Goal: Information Seeking & Learning: Check status

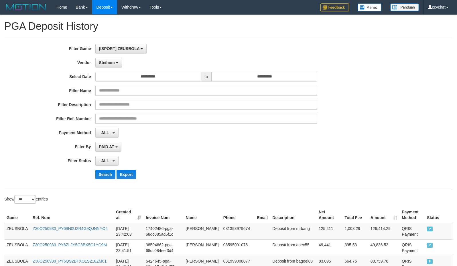
select select "**********"
select select "***"
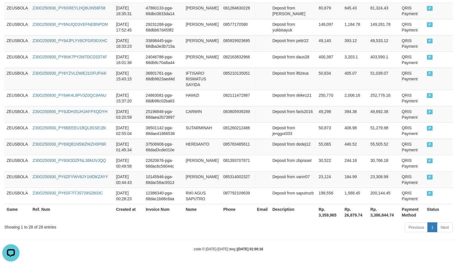
scroll to position [5, 0]
click at [265, 144] on td at bounding box center [262, 147] width 15 height 16
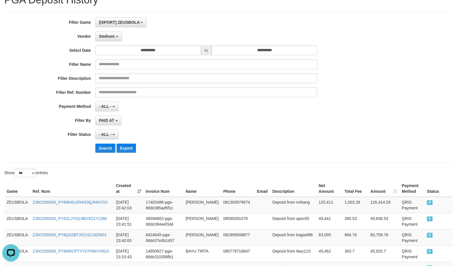
scroll to position [0, 0]
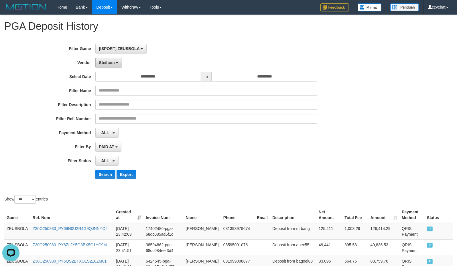
click at [116, 64] on button "Steihom" at bounding box center [108, 63] width 27 height 10
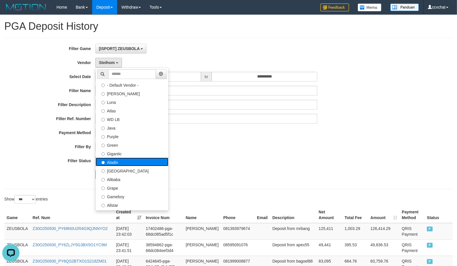
click at [128, 165] on label "Aladin" at bounding box center [132, 162] width 73 height 9
select select "**********"
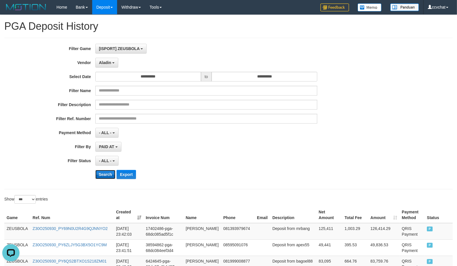
click at [97, 175] on button "Search" at bounding box center [105, 174] width 20 height 9
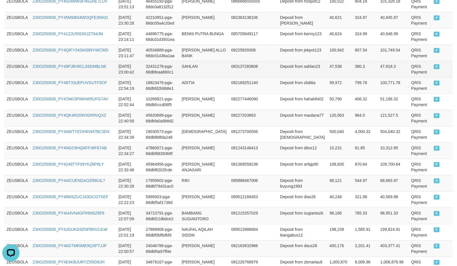
scroll to position [158, 0]
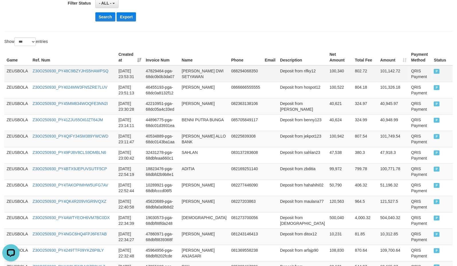
click at [18, 77] on td "ZEUSBOLA" at bounding box center [17, 74] width 26 height 17
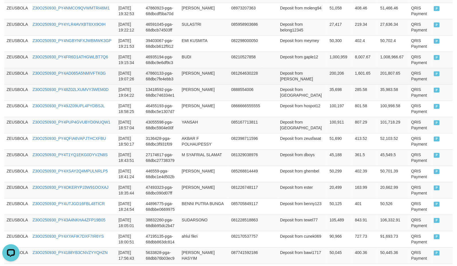
scroll to position [1016, 0]
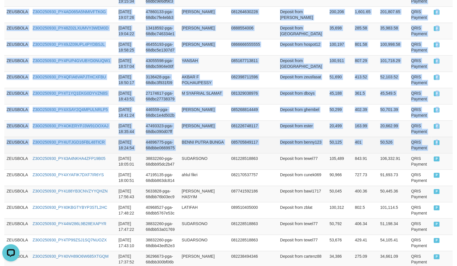
click at [444, 153] on td "P" at bounding box center [441, 145] width 21 height 16
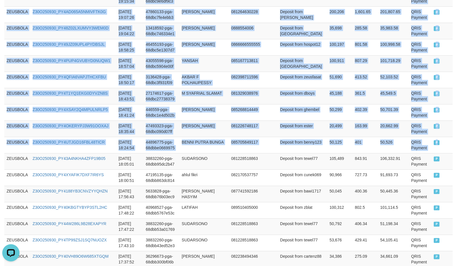
copy tbody "ZEUSBOLA Z30O250930_PY48C9BZYJHS5HAWPSQ [DATE] 23:53:31 47829464-pga-68dc0b0b3d…"
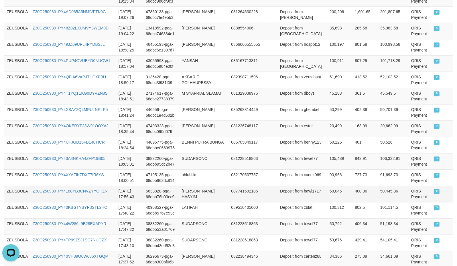
click at [197, 197] on td "[PERSON_NAME] HASYIM" at bounding box center [204, 194] width 50 height 16
click at [262, 169] on td at bounding box center [269, 161] width 15 height 16
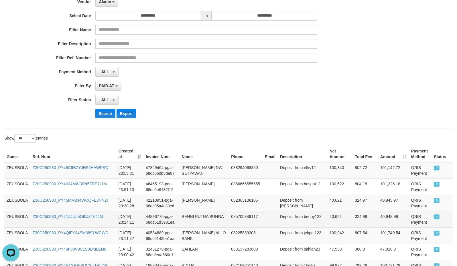
scroll to position [0, 0]
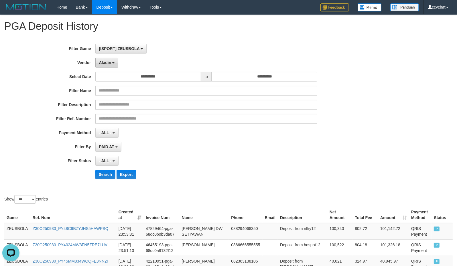
click at [110, 66] on button "Aladin" at bounding box center [106, 63] width 23 height 10
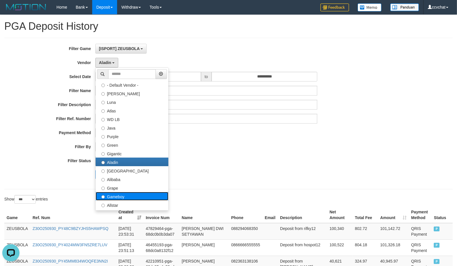
click at [122, 198] on label "Gameboy" at bounding box center [132, 196] width 73 height 9
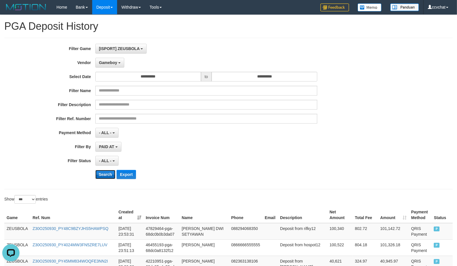
click at [107, 175] on button "Search" at bounding box center [105, 174] width 20 height 9
click at [254, 174] on div "Search Export" at bounding box center [238, 174] width 286 height 9
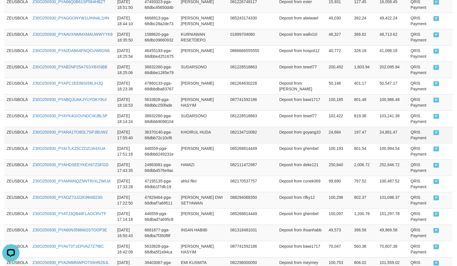
scroll to position [1241, 0]
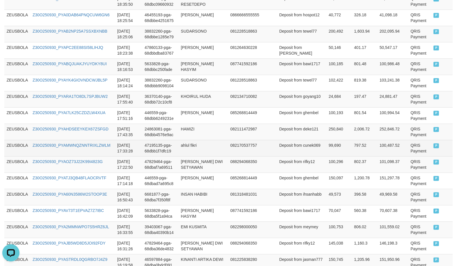
click at [268, 156] on td at bounding box center [269, 148] width 15 height 16
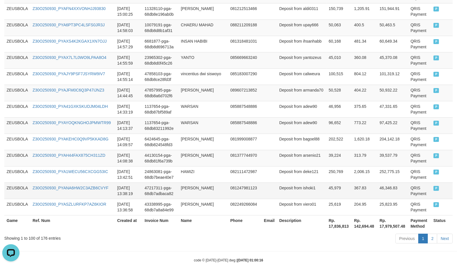
scroll to position [1692, 0]
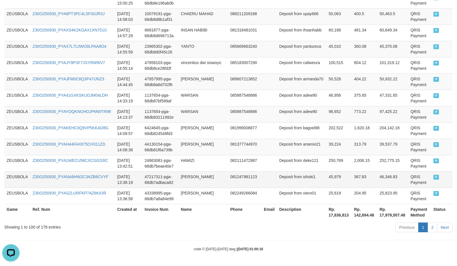
click at [328, 185] on td "45,979" at bounding box center [338, 179] width 25 height 16
click at [428, 227] on link "2" at bounding box center [432, 228] width 10 height 10
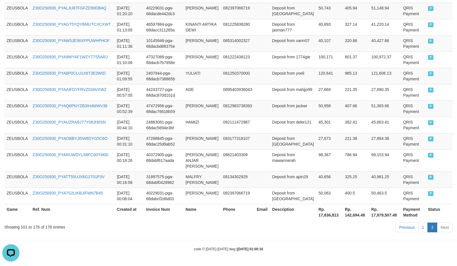
scroll to position [1316, 0]
click at [284, 126] on td "Deposit from deke121" at bounding box center [293, 125] width 46 height 16
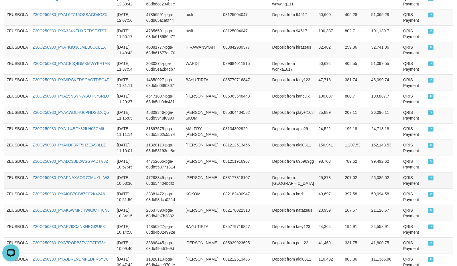
scroll to position [484, 0]
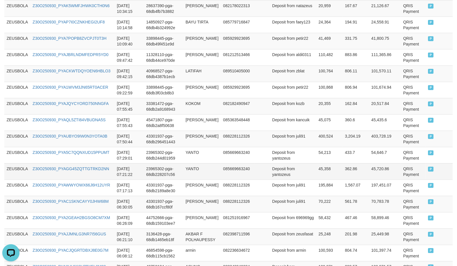
click at [402, 180] on td "QRIS Payment" at bounding box center [413, 171] width 25 height 16
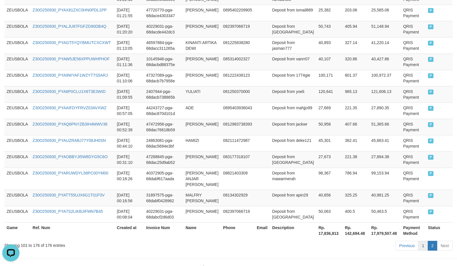
scroll to position [1316, 0]
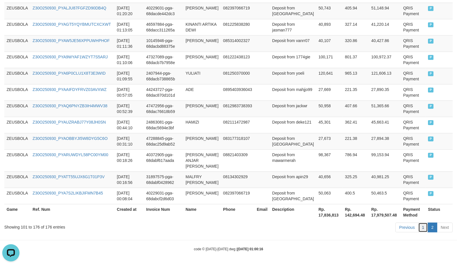
click at [423, 229] on link "1" at bounding box center [423, 228] width 10 height 10
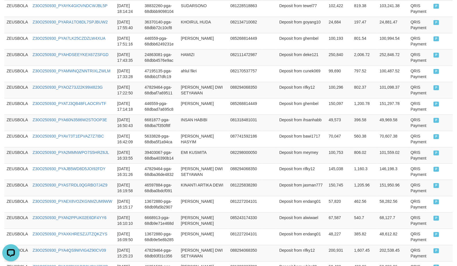
scroll to position [1691, 0]
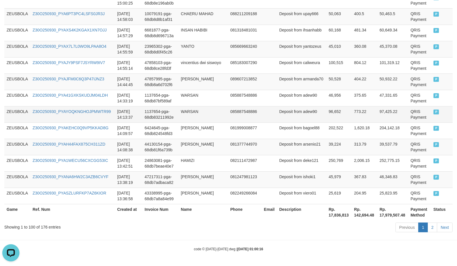
click at [228, 109] on td "085887548886" at bounding box center [244, 114] width 33 height 16
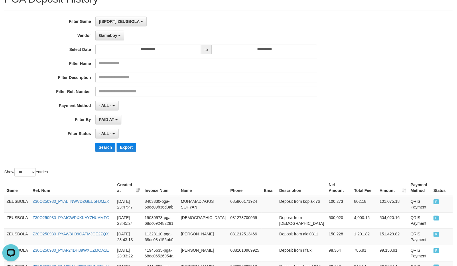
scroll to position [25, 0]
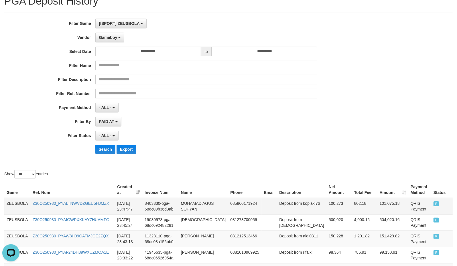
click at [18, 210] on td "ZEUSBOLA" at bounding box center [17, 206] width 26 height 17
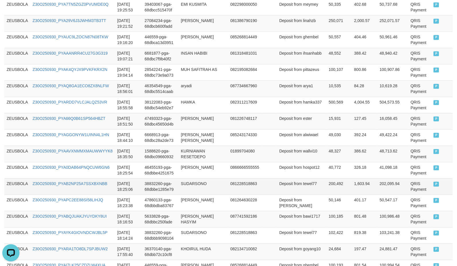
scroll to position [1134, 0]
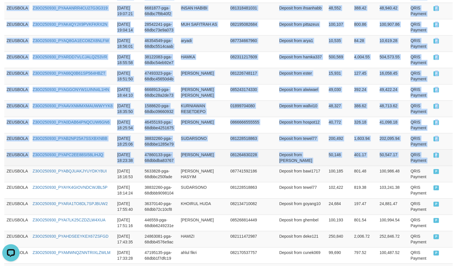
click at [435, 166] on td "P" at bounding box center [441, 157] width 21 height 16
copy tbody "ZEUSBOLA Z30O250930_PYALTNWVDZGEU5HJMZK [DATE] 23:47:47 8403330-pga-68dc09b36d3…"
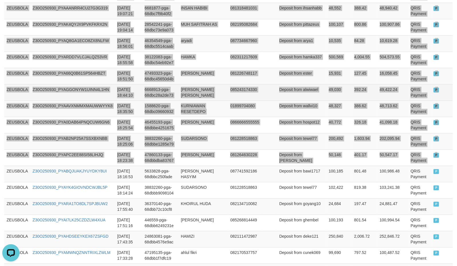
click at [352, 100] on td "392.24" at bounding box center [364, 92] width 25 height 16
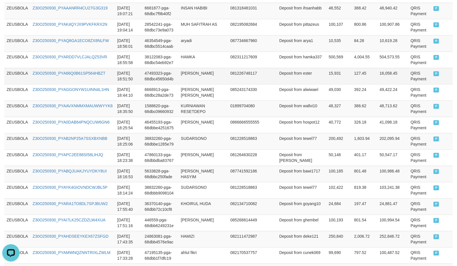
click at [278, 84] on td "Deposit from ester" at bounding box center [302, 76] width 50 height 16
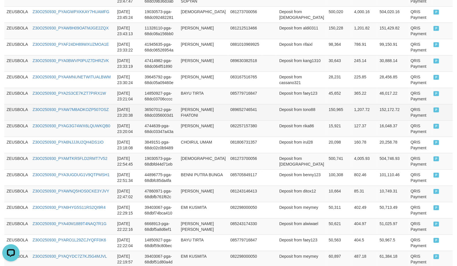
scroll to position [0, 0]
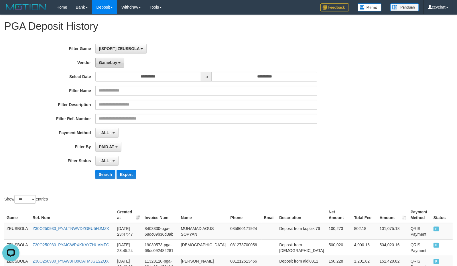
click at [112, 67] on button "Gameboy" at bounding box center [109, 63] width 29 height 10
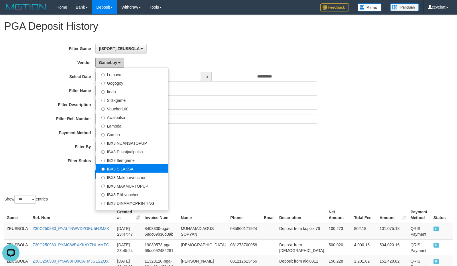
scroll to position [213, 0]
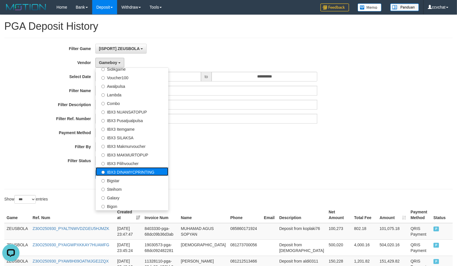
click at [141, 170] on label "IBX3 DINAMYCPRINTING" at bounding box center [132, 171] width 73 height 9
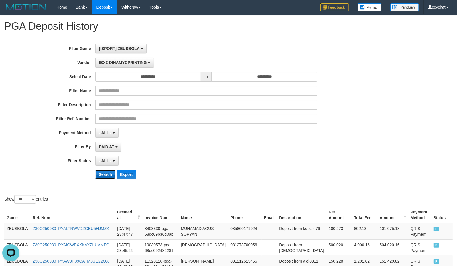
click at [102, 175] on button "Search" at bounding box center [105, 174] width 20 height 9
click at [107, 175] on button "Search" at bounding box center [105, 174] width 20 height 9
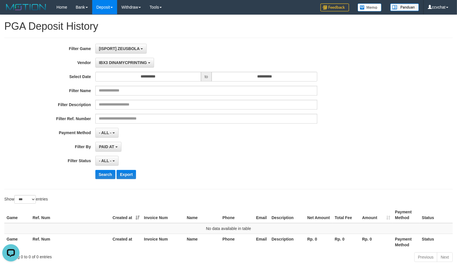
click at [240, 172] on div "Search Export" at bounding box center [238, 174] width 286 height 9
click at [132, 63] on span "IBX3 DINAMYCPRINTING" at bounding box center [123, 62] width 48 height 5
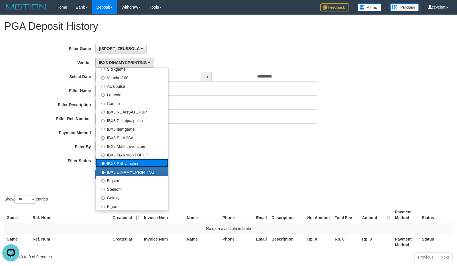
click at [128, 166] on label "IBX3 Pilihvoucher" at bounding box center [132, 163] width 73 height 9
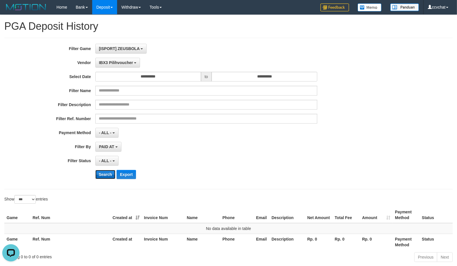
click at [106, 177] on button "Search" at bounding box center [105, 174] width 20 height 9
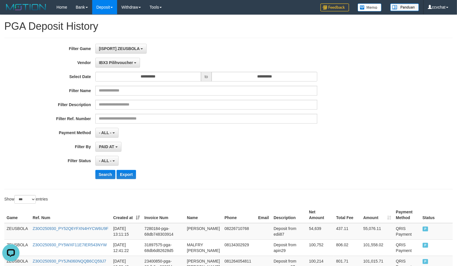
click at [326, 158] on div "**********" at bounding box center [190, 161] width 381 height 10
click at [118, 69] on div "**********" at bounding box center [190, 114] width 381 height 140
click at [119, 68] on div "**********" at bounding box center [190, 114] width 381 height 140
click at [118, 67] on button "IBX3 Pilihvoucher" at bounding box center [117, 63] width 45 height 10
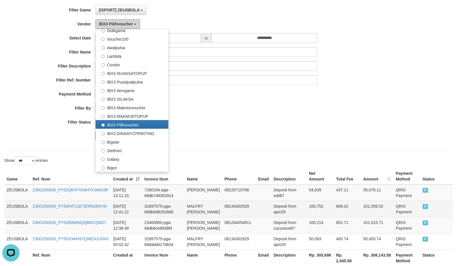
scroll to position [102, 0]
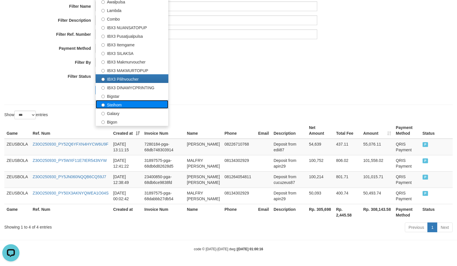
click at [121, 100] on label "Steihom" at bounding box center [132, 104] width 73 height 9
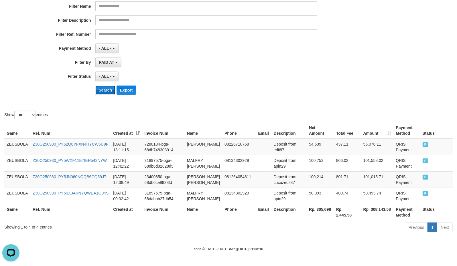
click at [110, 86] on button "Search" at bounding box center [105, 90] width 20 height 9
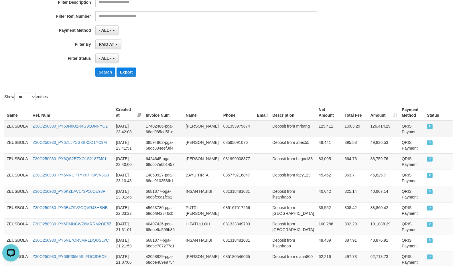
click at [283, 133] on td "Deposit from mrbang" at bounding box center [293, 129] width 46 height 17
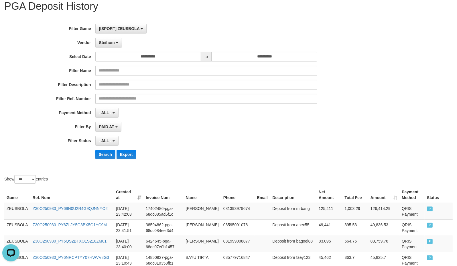
scroll to position [0, 0]
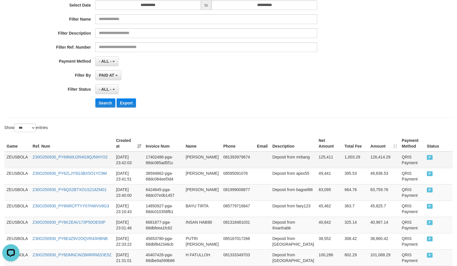
click at [19, 164] on td "ZEUSBOLA" at bounding box center [17, 160] width 26 height 17
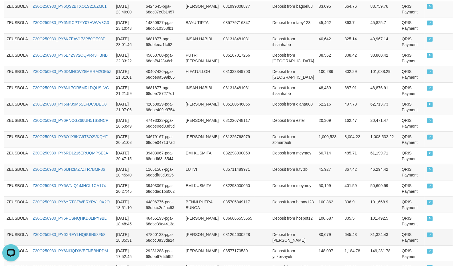
scroll to position [322, 0]
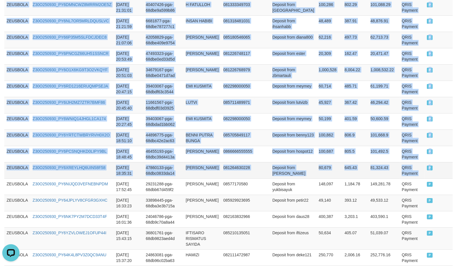
click at [427, 173] on td "P" at bounding box center [438, 170] width 28 height 16
copy tbody "ZEUSBOLA Z30O250930_PY69N0U2R4G9QJNNYO2 [DATE] 23:42:03 17402486-pga-68dc085ad5…"
click at [248, 179] on td "081264630228" at bounding box center [238, 170] width 34 height 16
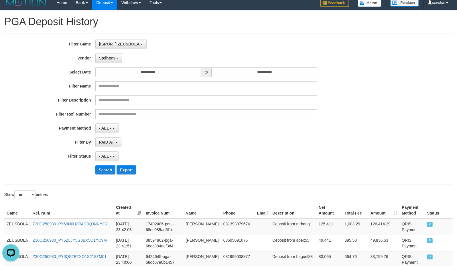
scroll to position [0, 0]
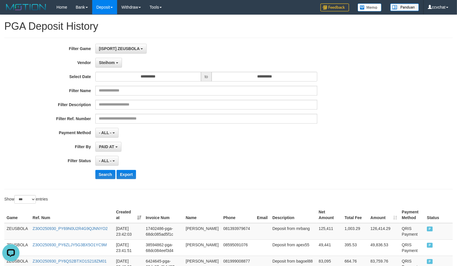
drag, startPoint x: 376, startPoint y: 135, endPoint x: 295, endPoint y: 123, distance: 81.8
click at [374, 135] on div "**********" at bounding box center [190, 133] width 381 height 10
click at [261, 144] on div "PAID AT PAID AT CREATED AT" at bounding box center [206, 147] width 222 height 10
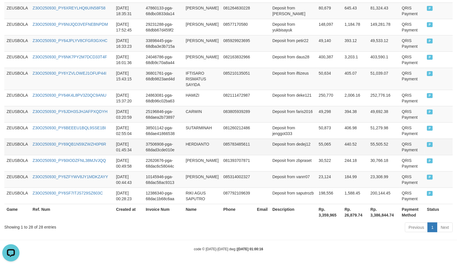
click at [190, 149] on td "HERDIANTO" at bounding box center [201, 147] width 37 height 16
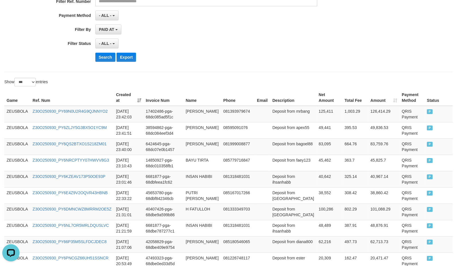
scroll to position [0, 0]
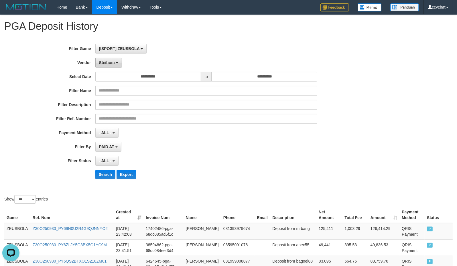
click at [115, 64] on button "Steihom" at bounding box center [108, 63] width 27 height 10
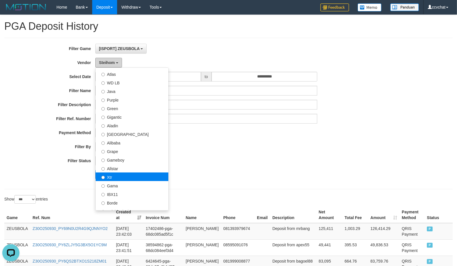
scroll to position [35, 0]
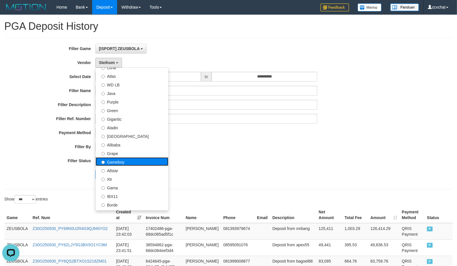
click at [129, 162] on label "Gameboy" at bounding box center [132, 161] width 73 height 9
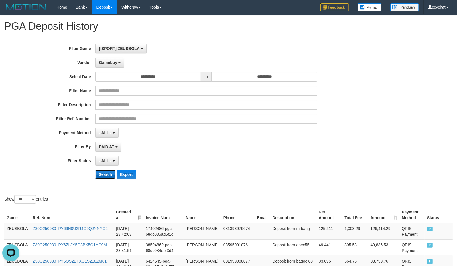
click at [107, 172] on button "Search" at bounding box center [105, 174] width 20 height 9
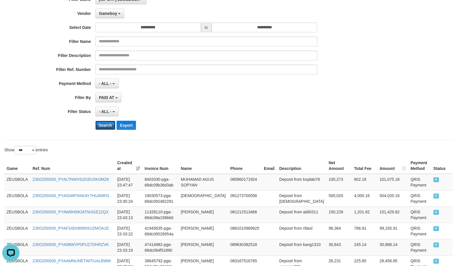
scroll to position [0, 0]
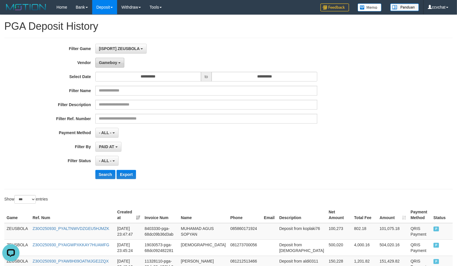
click at [117, 59] on button "Gameboy" at bounding box center [109, 63] width 29 height 10
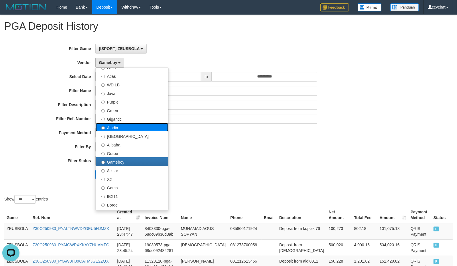
click at [122, 132] on label "Aladin" at bounding box center [132, 127] width 73 height 9
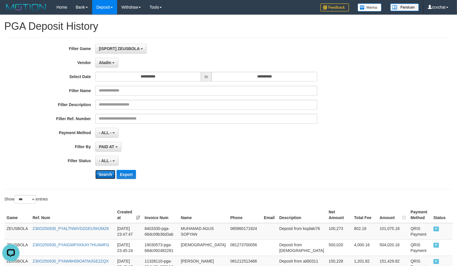
click at [105, 173] on button "Search" at bounding box center [105, 174] width 20 height 9
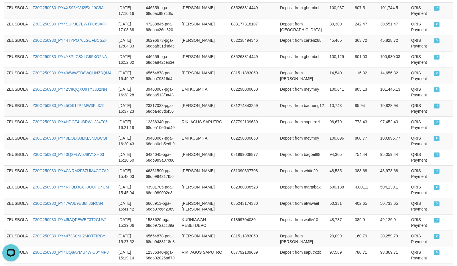
scroll to position [1692, 0]
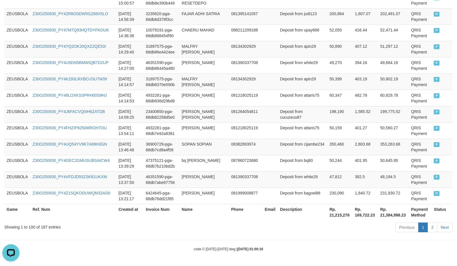
drag, startPoint x: 244, startPoint y: 53, endPoint x: 229, endPoint y: 54, distance: 14.0
click at [244, 57] on td "081390337708" at bounding box center [245, 65] width 33 height 16
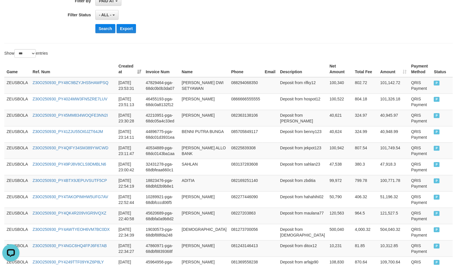
scroll to position [0, 0]
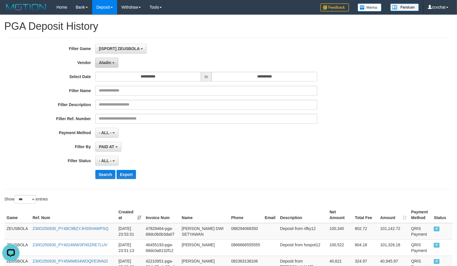
click at [110, 62] on span "Aladin" at bounding box center [105, 62] width 12 height 5
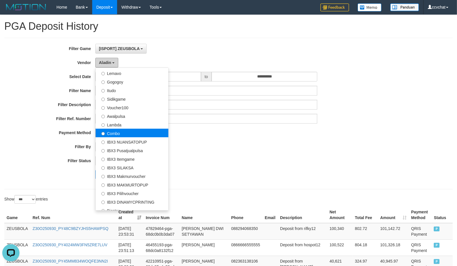
scroll to position [213, 0]
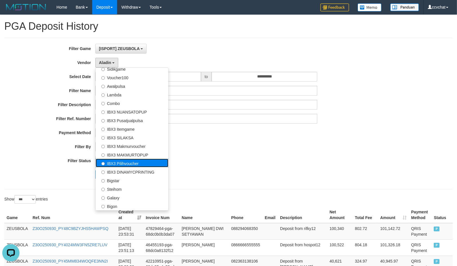
click at [152, 165] on label "IBX3 Pilihvoucher" at bounding box center [132, 163] width 73 height 9
select select "**********"
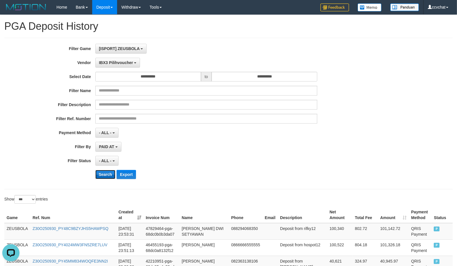
click at [105, 177] on button "Search" at bounding box center [105, 174] width 20 height 9
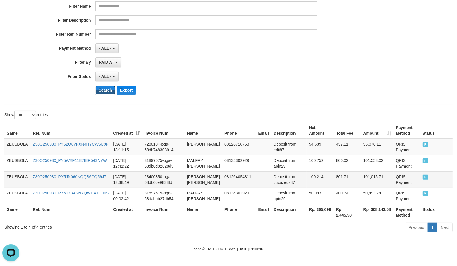
scroll to position [102, 0]
click at [361, 171] on td "101,015.71" at bounding box center [377, 179] width 33 height 16
